Goal: Task Accomplishment & Management: Use online tool/utility

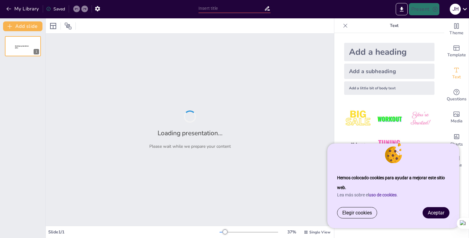
type input "Guía Completa de la Conjugación de Verbos Regulares en Español"
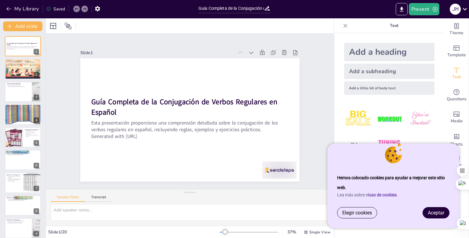
checkbox input "true"
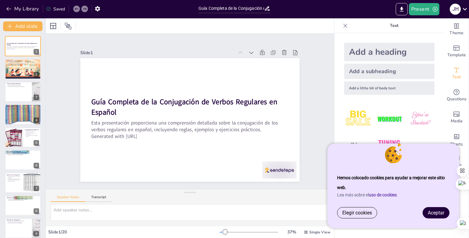
click at [435, 215] on font "Aceptar" at bounding box center [436, 213] width 16 height 6
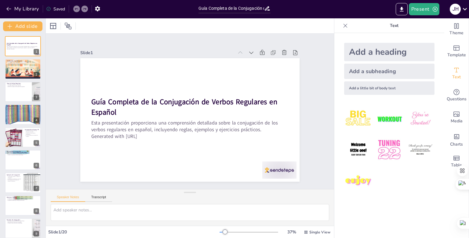
checkbox input "true"
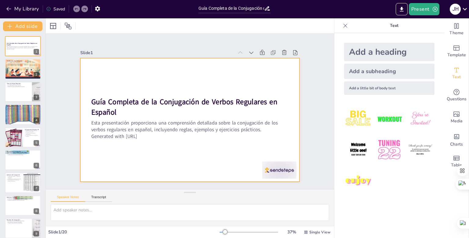
checkbox input "true"
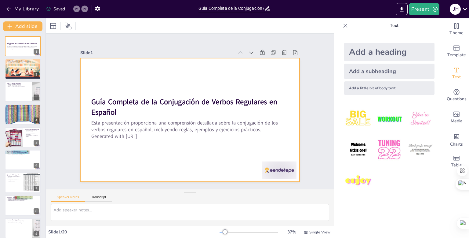
checkbox input "true"
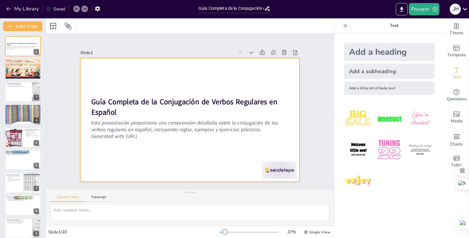
checkbox input "true"
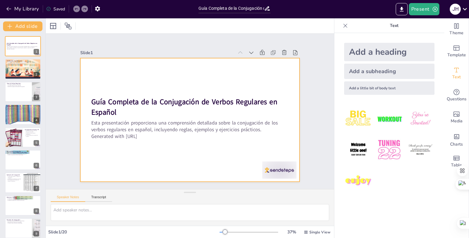
checkbox input "true"
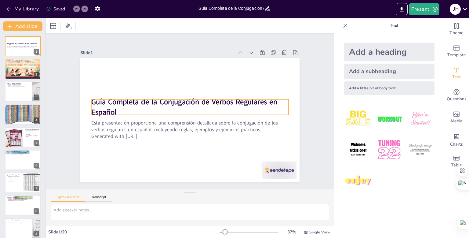
checkbox input "true"
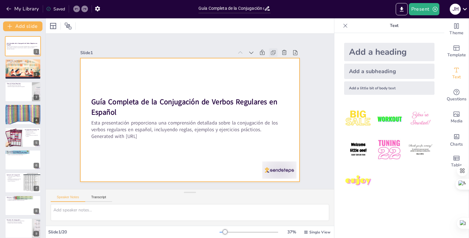
checkbox input "true"
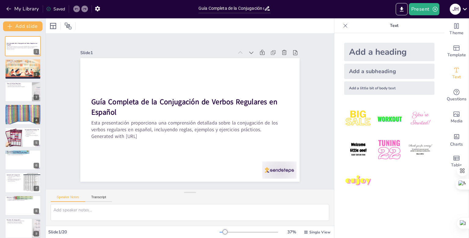
checkbox input "true"
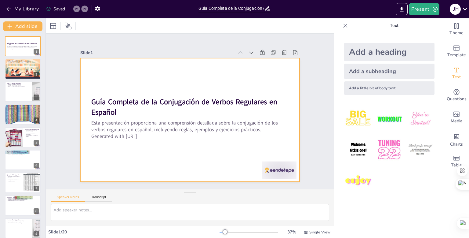
checkbox input "true"
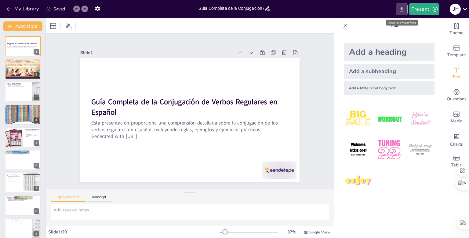
click at [403, 10] on icon "Export to PowerPoint" at bounding box center [402, 9] width 6 height 6
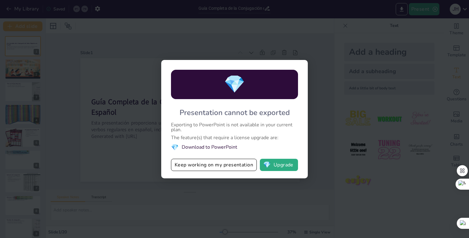
click at [127, 44] on div "💎 Presentation cannot be exported Exporting to PowerPoint is not available in y…" at bounding box center [234, 119] width 469 height 238
click at [231, 166] on button "Keep working on my presentation" at bounding box center [214, 165] width 86 height 12
checkbox input "true"
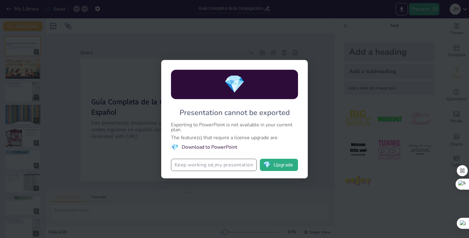
checkbox input "true"
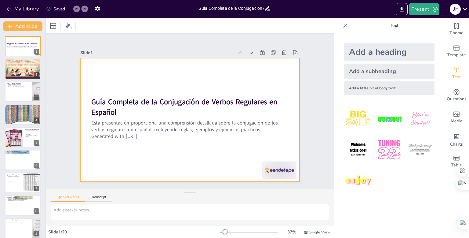
checkbox input "true"
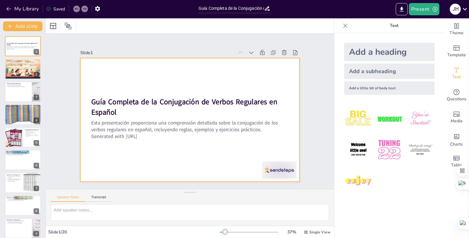
checkbox input "true"
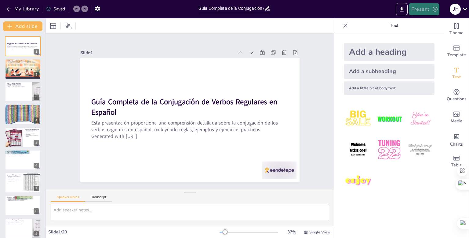
click at [434, 9] on icon "button" at bounding box center [435, 9] width 6 height 6
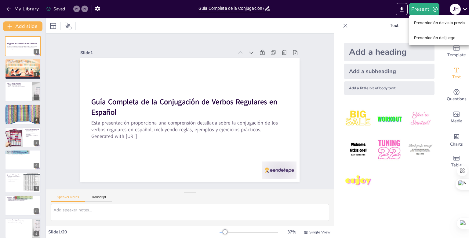
click at [429, 25] on font "Presentación de vista previa" at bounding box center [439, 23] width 51 height 6
